Goal: Transaction & Acquisition: Purchase product/service

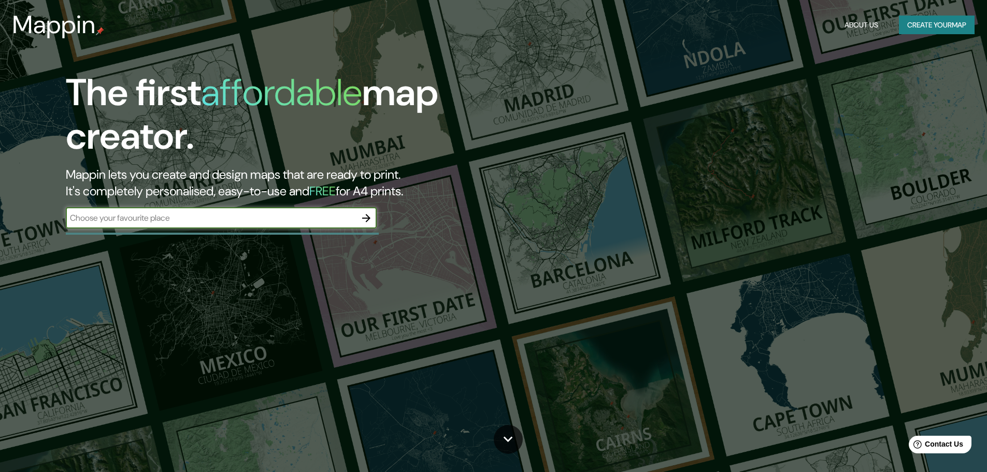
click at [198, 221] on input "text" at bounding box center [211, 218] width 290 height 12
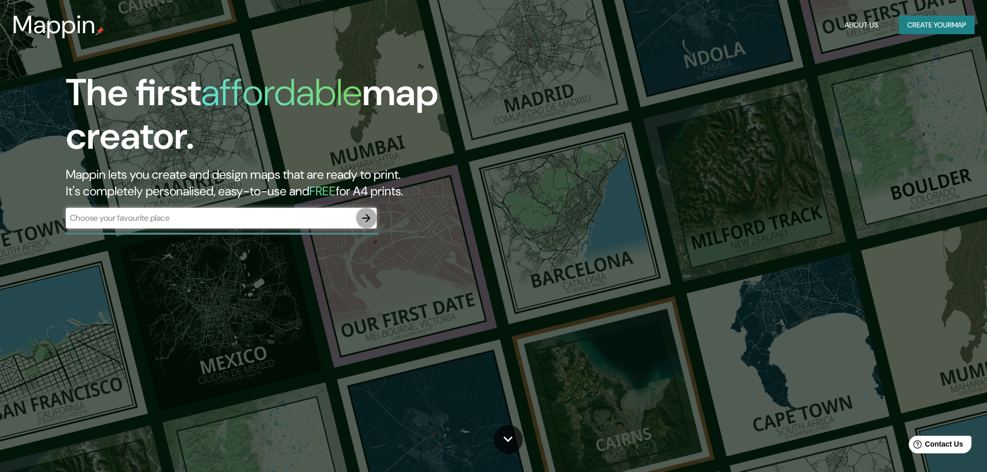
click at [365, 218] on icon "button" at bounding box center [366, 218] width 8 height 8
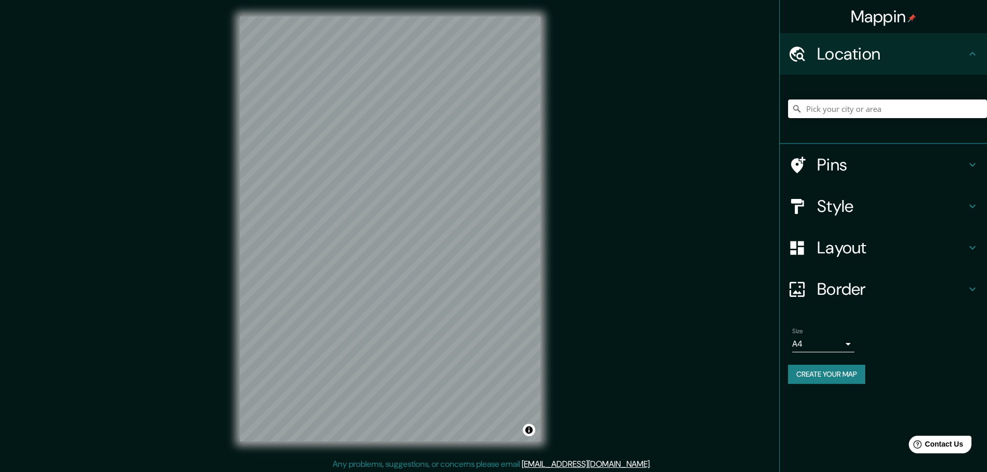
click at [854, 112] on input "Pick your city or area" at bounding box center [887, 108] width 199 height 19
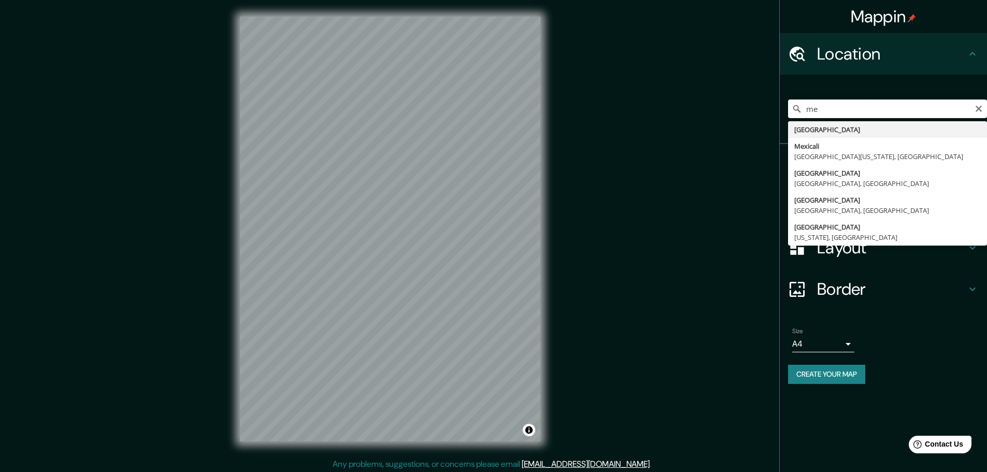
type input "m"
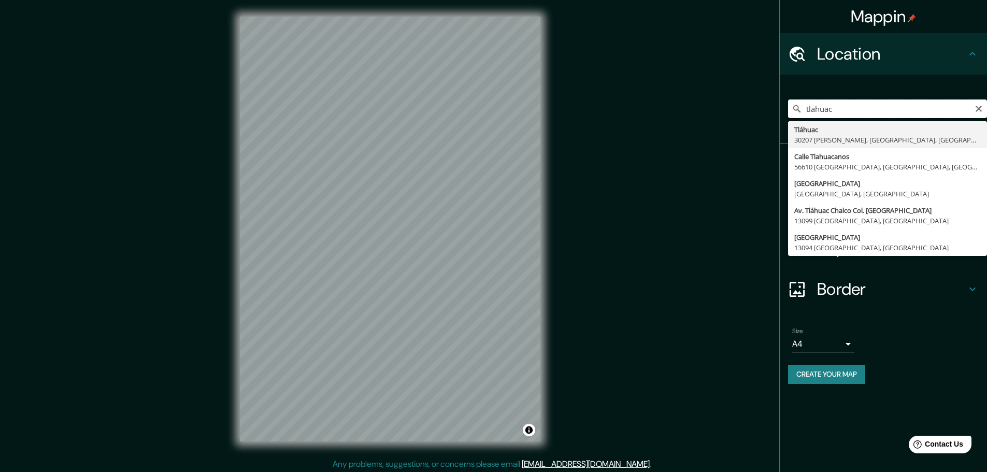
drag, startPoint x: 845, startPoint y: 106, endPoint x: 767, endPoint y: 104, distance: 77.8
click at [767, 104] on div "Mappin Location [GEOGRAPHIC_DATA] [GEOGRAPHIC_DATA] 30207 [PERSON_NAME], Chiapa…" at bounding box center [493, 237] width 987 height 475
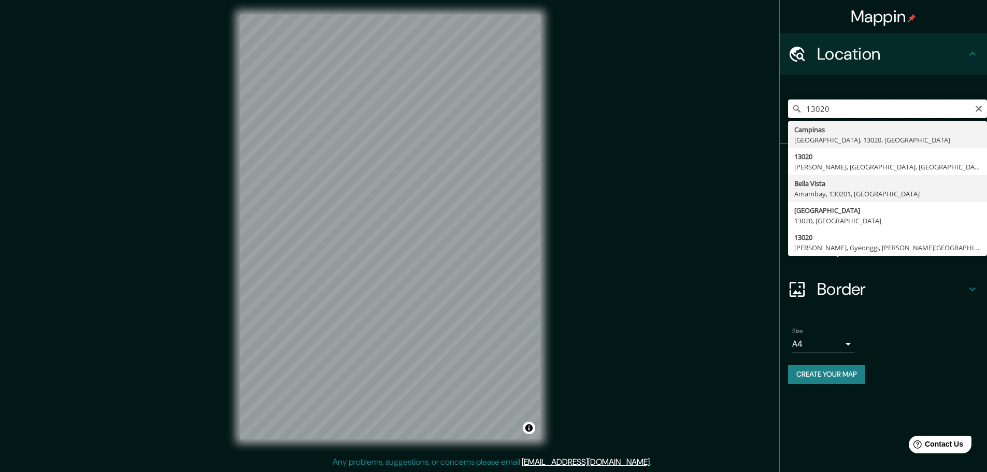
scroll to position [3, 0]
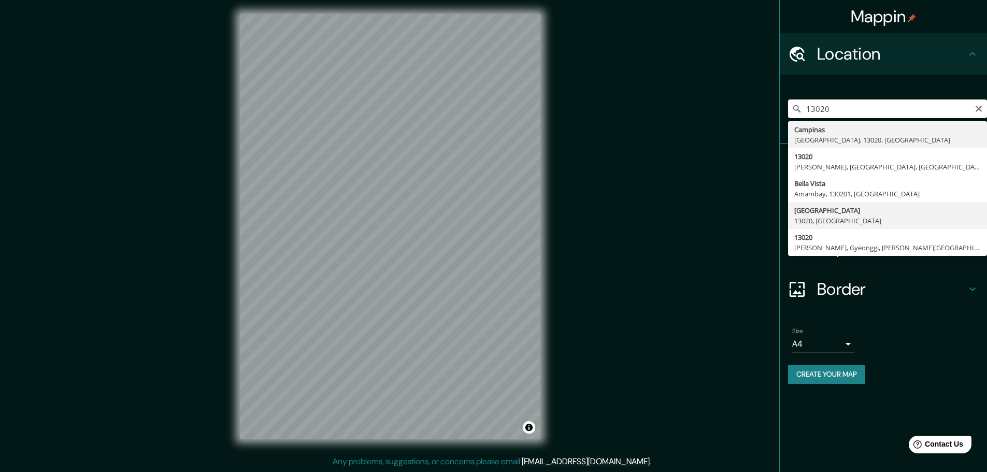
type input "[GEOGRAPHIC_DATA], 13020, [GEOGRAPHIC_DATA]"
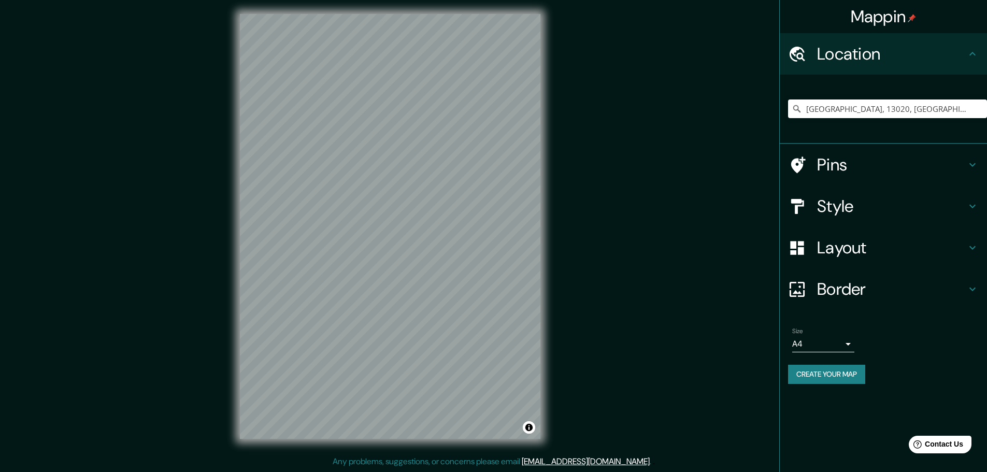
click at [947, 167] on h4 "Pins" at bounding box center [891, 164] width 149 height 21
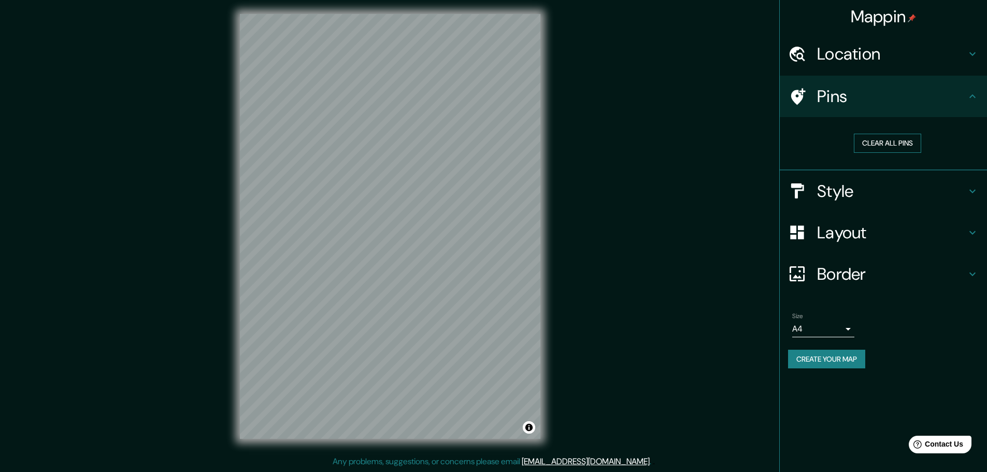
click at [883, 144] on button "Clear all pins" at bounding box center [887, 143] width 67 height 19
click at [872, 192] on h4 "Style" at bounding box center [891, 191] width 149 height 21
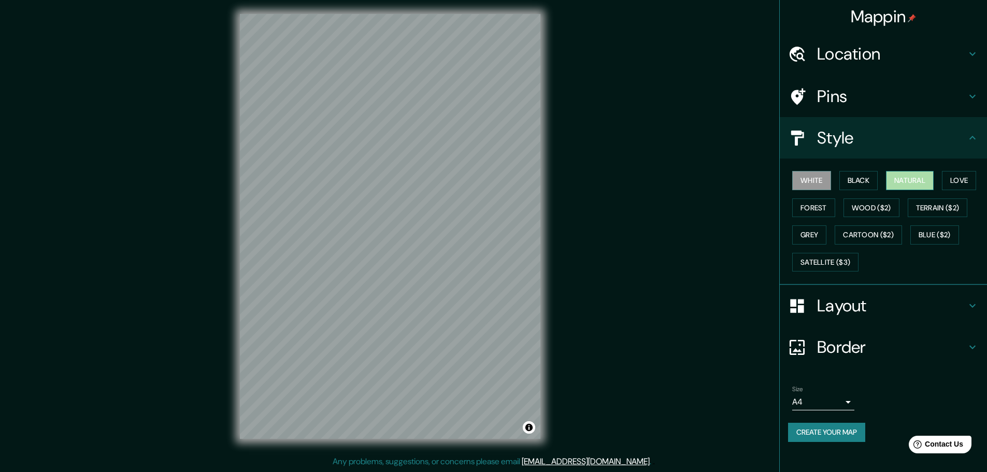
click at [909, 182] on button "Natural" at bounding box center [910, 180] width 48 height 19
click at [891, 302] on h4 "Layout" at bounding box center [891, 305] width 149 height 21
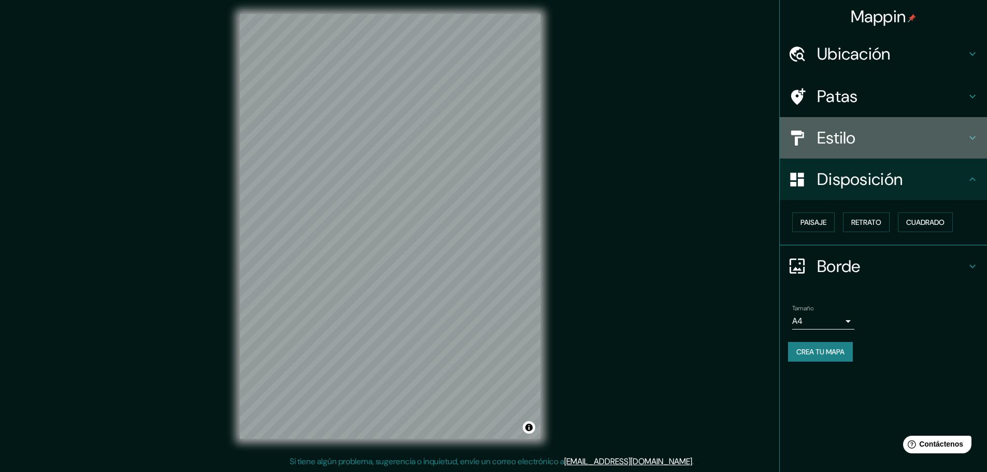
click at [885, 141] on h4 "Estilo" at bounding box center [891, 137] width 149 height 21
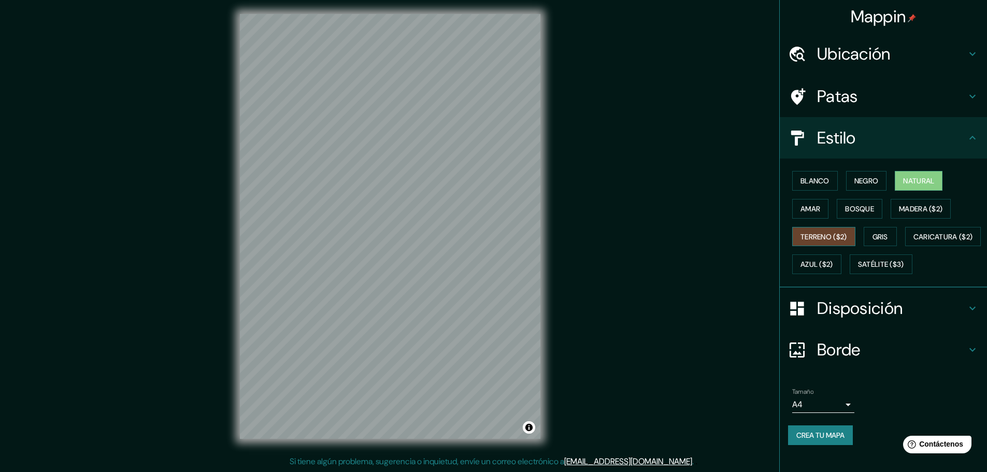
click at [820, 234] on font "Terreno ($2)" at bounding box center [824, 236] width 47 height 9
click at [873, 236] on font "Gris" at bounding box center [881, 236] width 16 height 9
click at [903, 187] on font "Natural" at bounding box center [918, 180] width 31 height 13
click at [913, 241] on font "Caricatura ($2)" at bounding box center [943, 236] width 60 height 9
click at [897, 181] on button "Natural" at bounding box center [919, 181] width 48 height 20
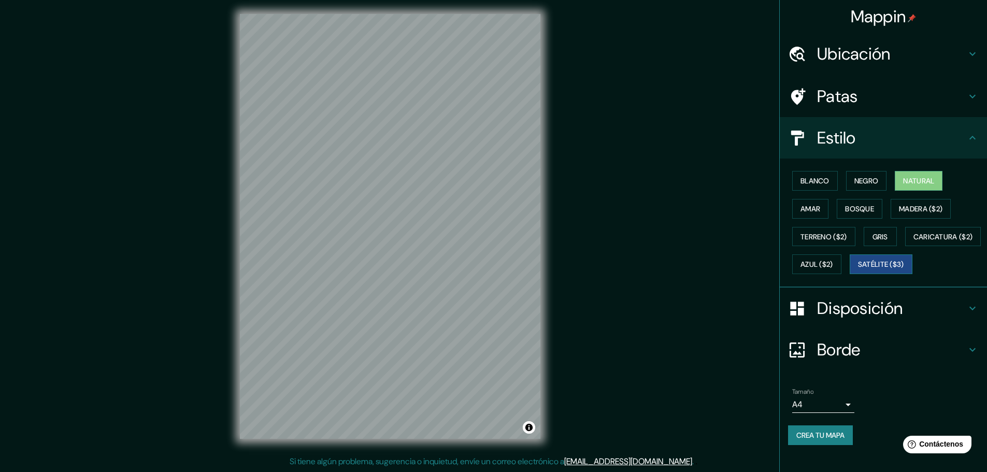
click at [858, 271] on font "Satélite ($3)" at bounding box center [881, 264] width 46 height 13
